Goal: Information Seeking & Learning: Learn about a topic

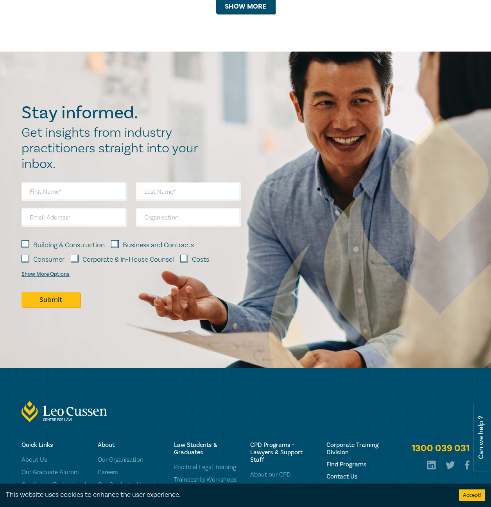
scroll to position [1016, 0]
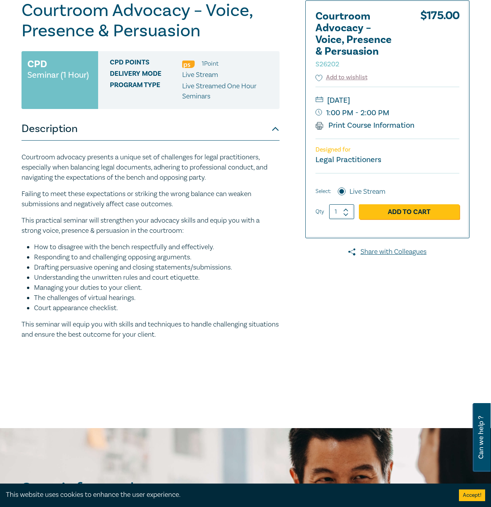
scroll to position [117, 0]
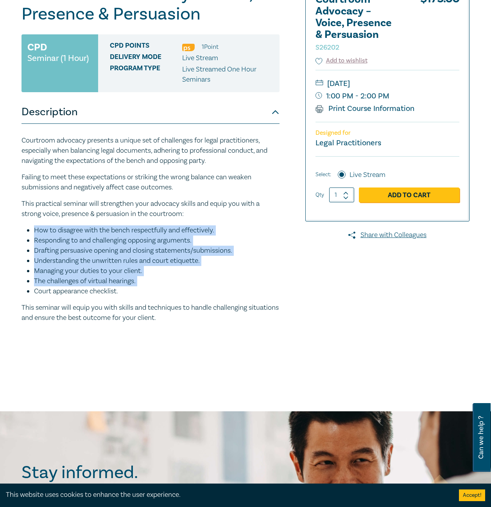
drag, startPoint x: 21, startPoint y: 228, endPoint x: 22, endPoint y: 291, distance: 62.1
click at [22, 291] on div "Courtroom Advocacy – Voice, Presence & Persuasion S26202 CPD Seminar (1 Hour) C…" at bounding box center [169, 179] width 305 height 391
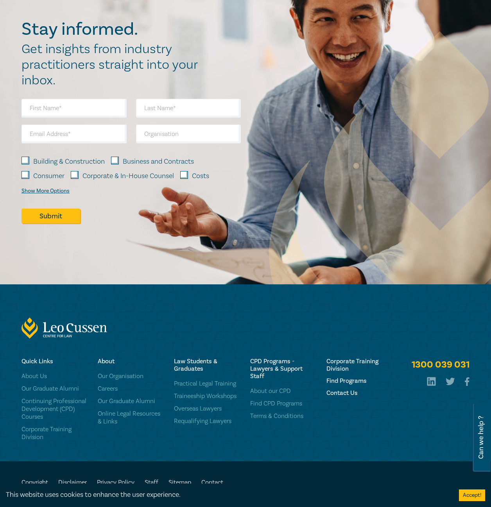
scroll to position [566, 0]
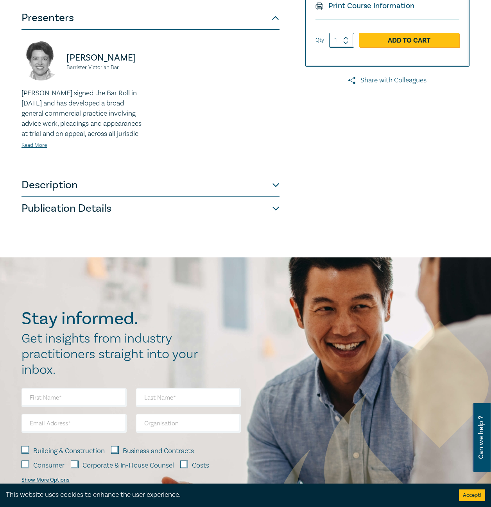
scroll to position [195, 0]
click at [136, 193] on button "Description" at bounding box center [150, 184] width 258 height 23
